Goal: Task Accomplishment & Management: Use online tool/utility

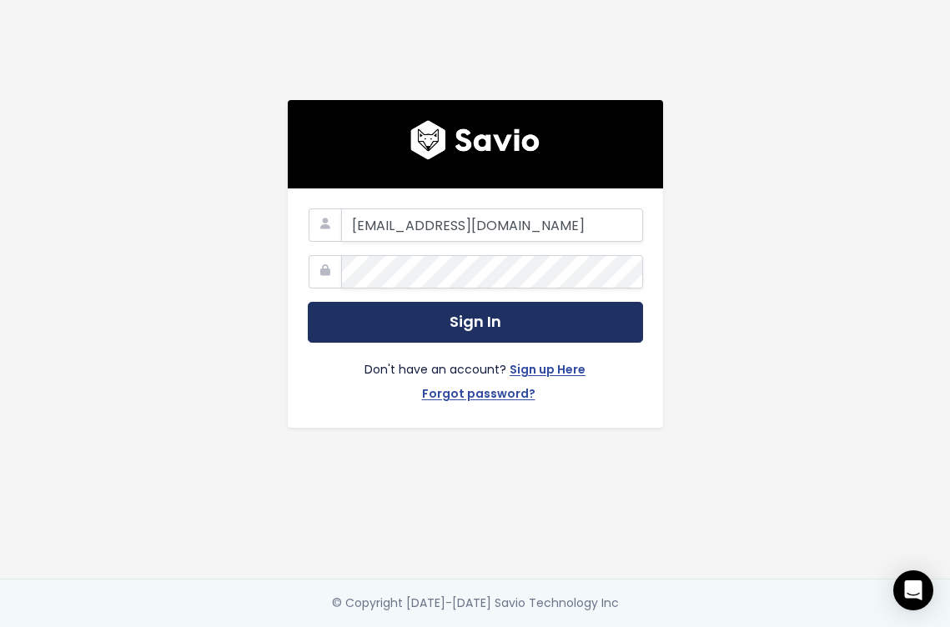
click at [481, 334] on button "Sign In" at bounding box center [475, 322] width 335 height 41
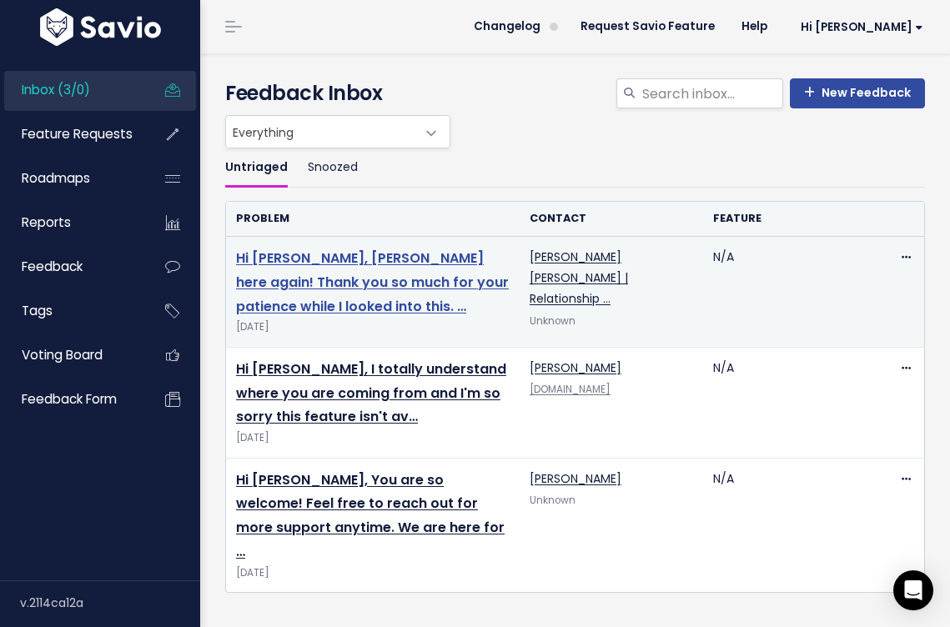
click at [470, 258] on link "Hi Amanda, Jessica here again! Thank you so much for your patience while I look…" at bounding box center [372, 283] width 273 height 68
